Goal: Transaction & Acquisition: Book appointment/travel/reservation

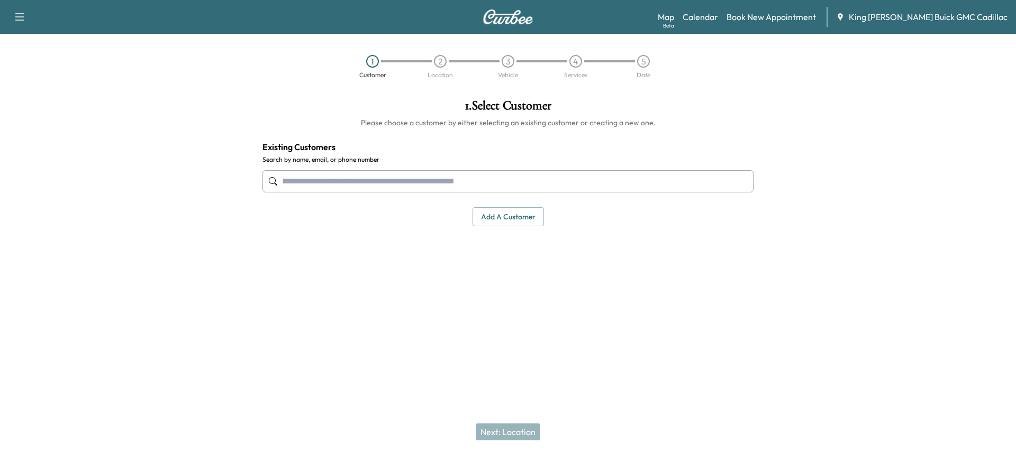
click at [823, 86] on div "1 Customer 2 Location 3 Vehicle 4 Services 5 Date" at bounding box center [508, 66] width 1016 height 49
click at [718, 20] on link "Calendar" at bounding box center [699, 17] width 35 height 13
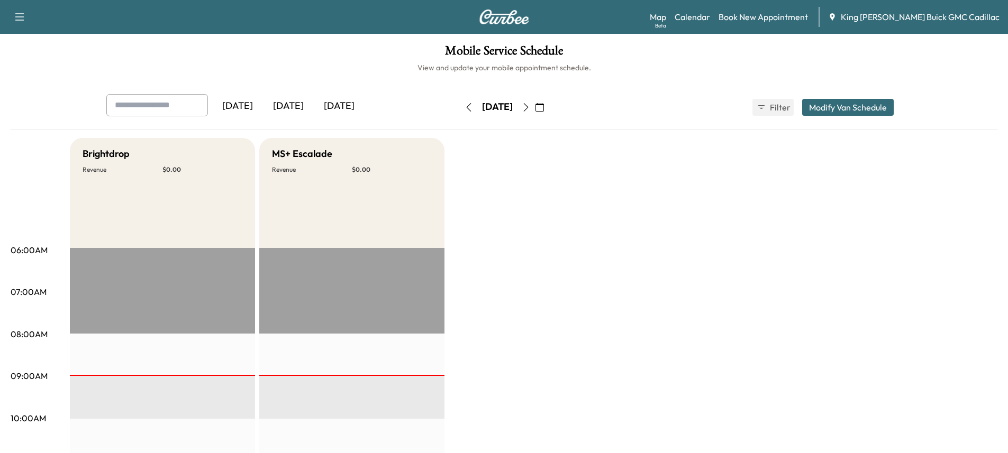
click at [345, 103] on div "[DATE]" at bounding box center [339, 106] width 51 height 24
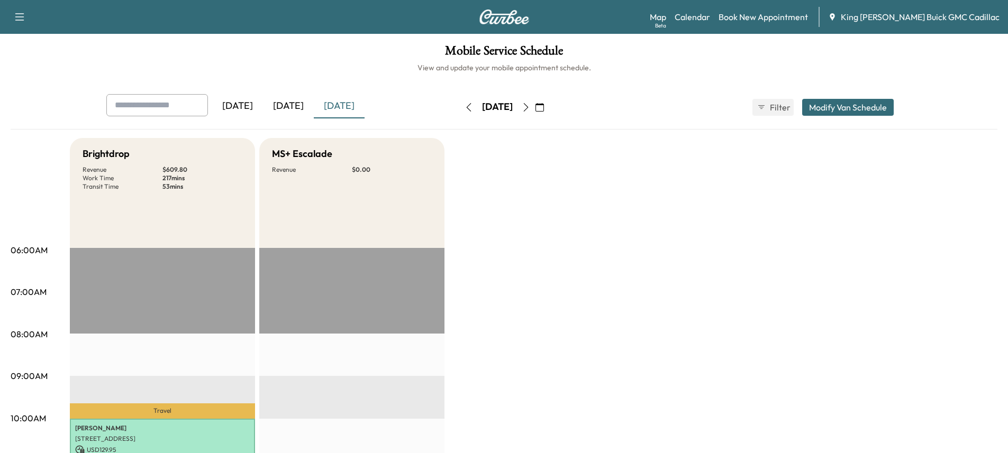
click at [544, 108] on icon "button" at bounding box center [539, 107] width 8 height 8
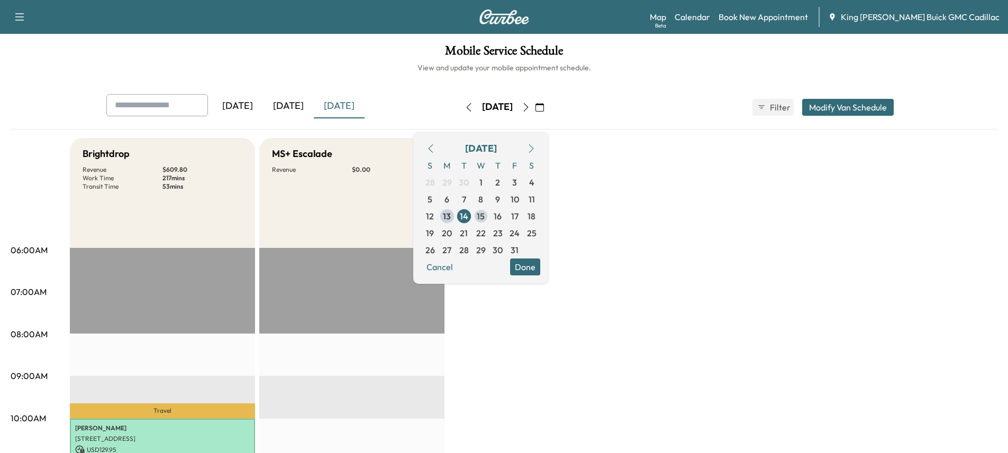
click at [485, 212] on span "15" at bounding box center [481, 216] width 8 height 13
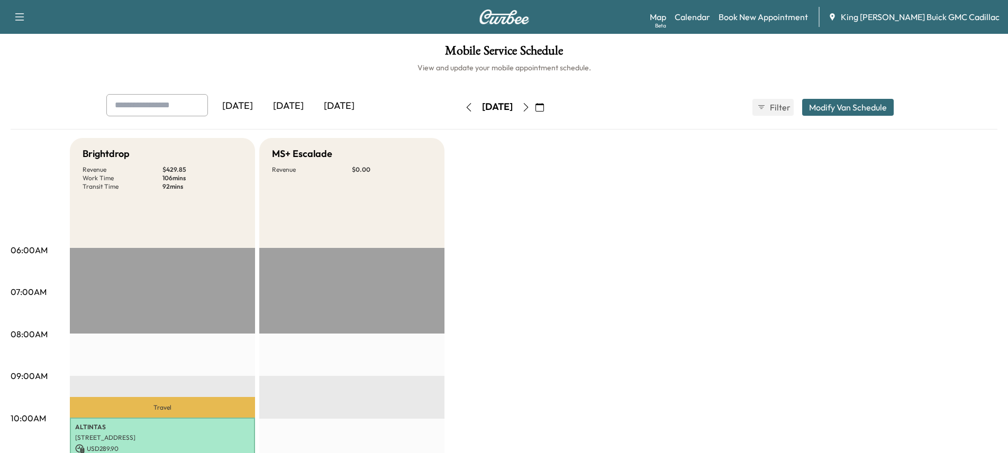
click at [544, 106] on icon "button" at bounding box center [539, 107] width 8 height 8
